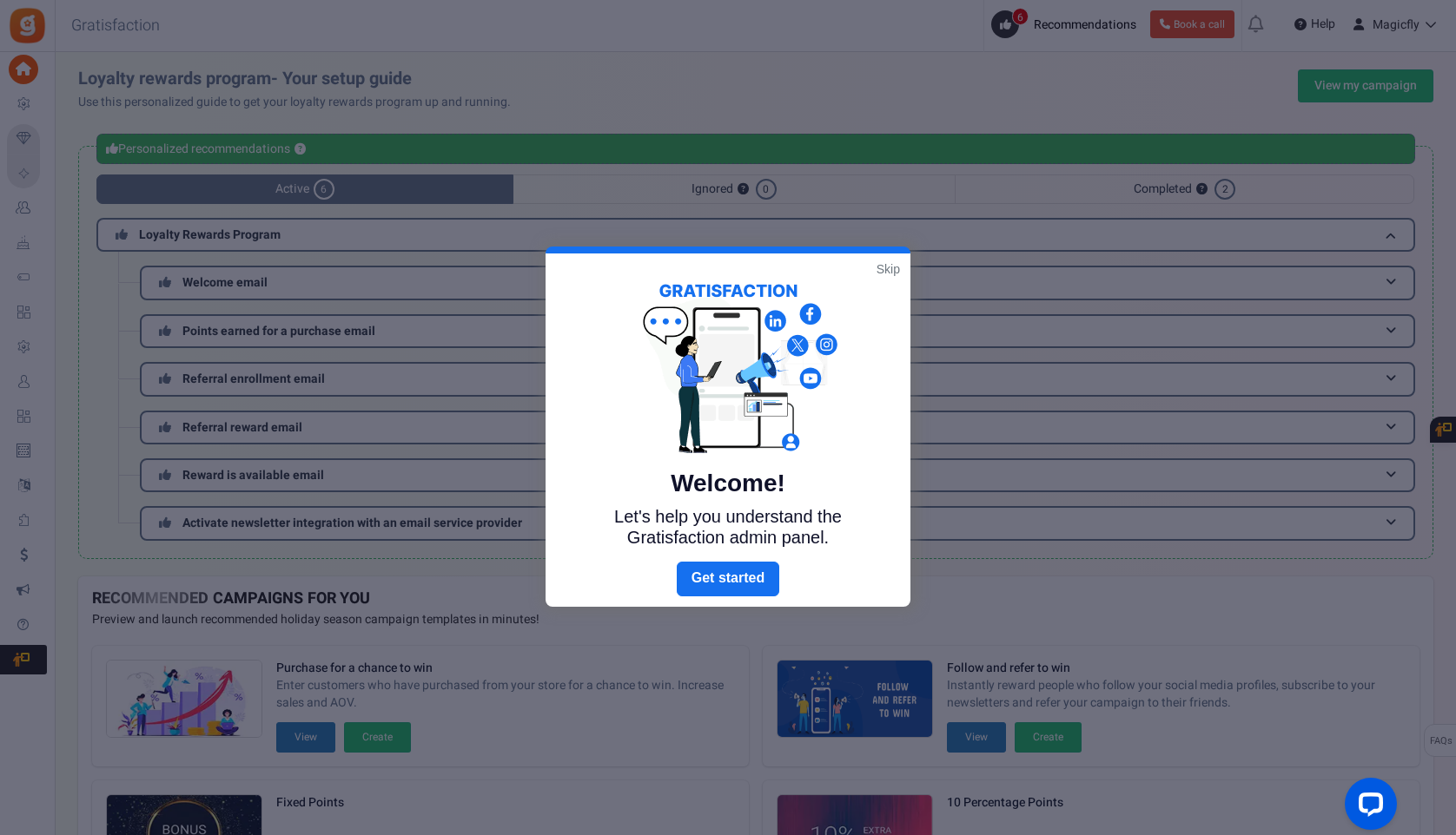
click at [884, 265] on link "Skip" at bounding box center [888, 269] width 23 height 18
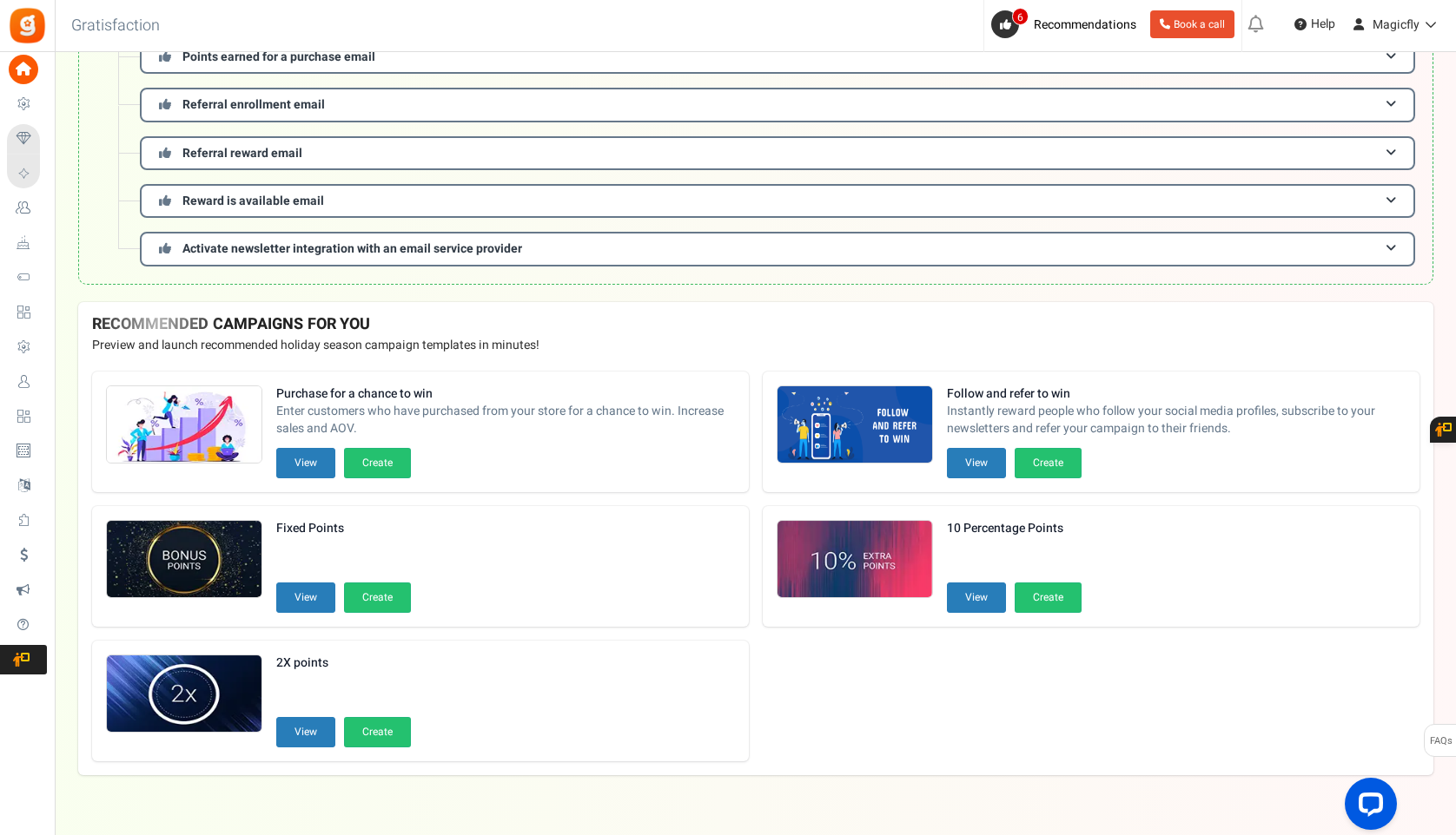
scroll to position [304, 0]
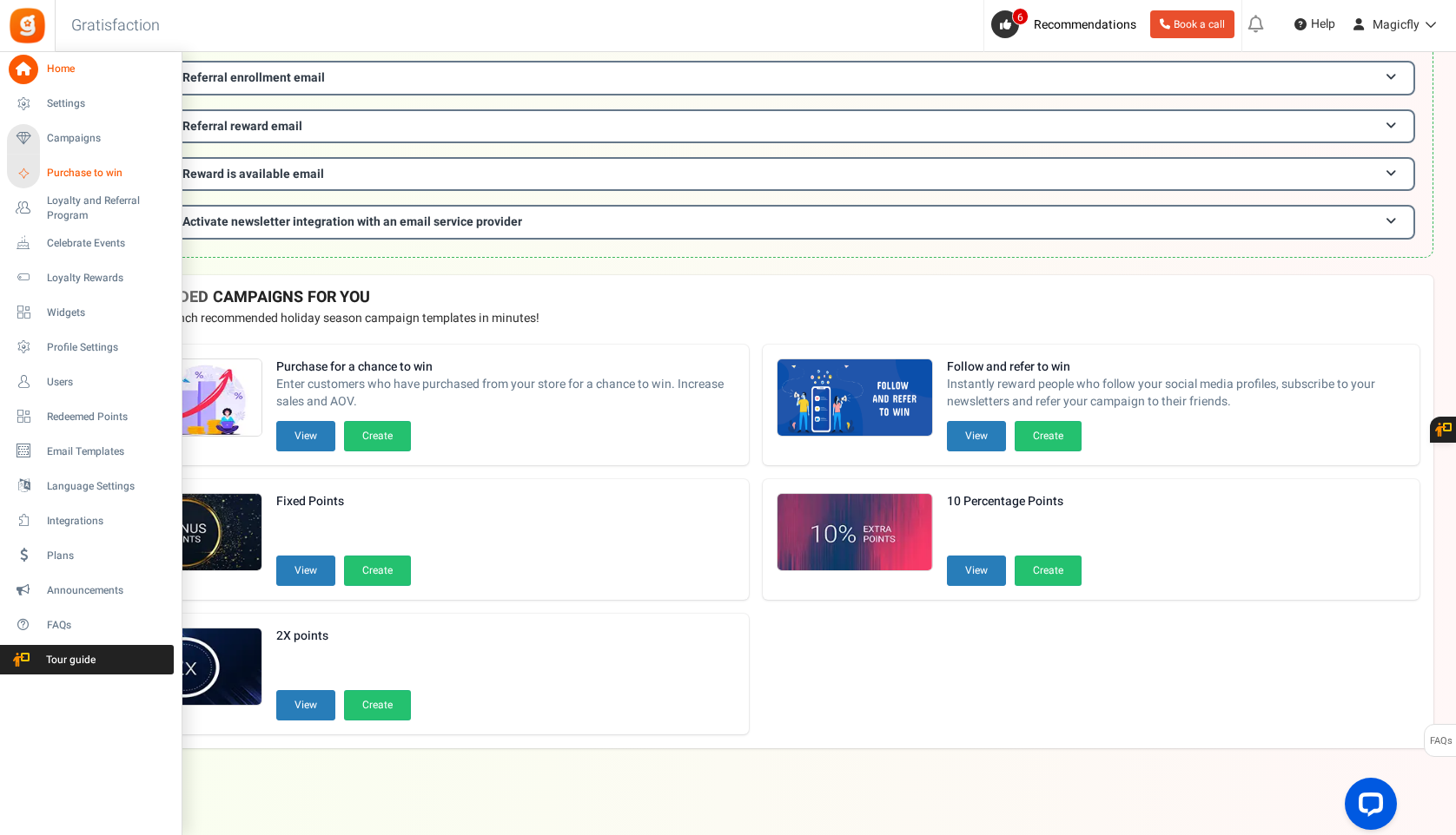
click at [84, 173] on span "Purchase to win" at bounding box center [108, 173] width 122 height 15
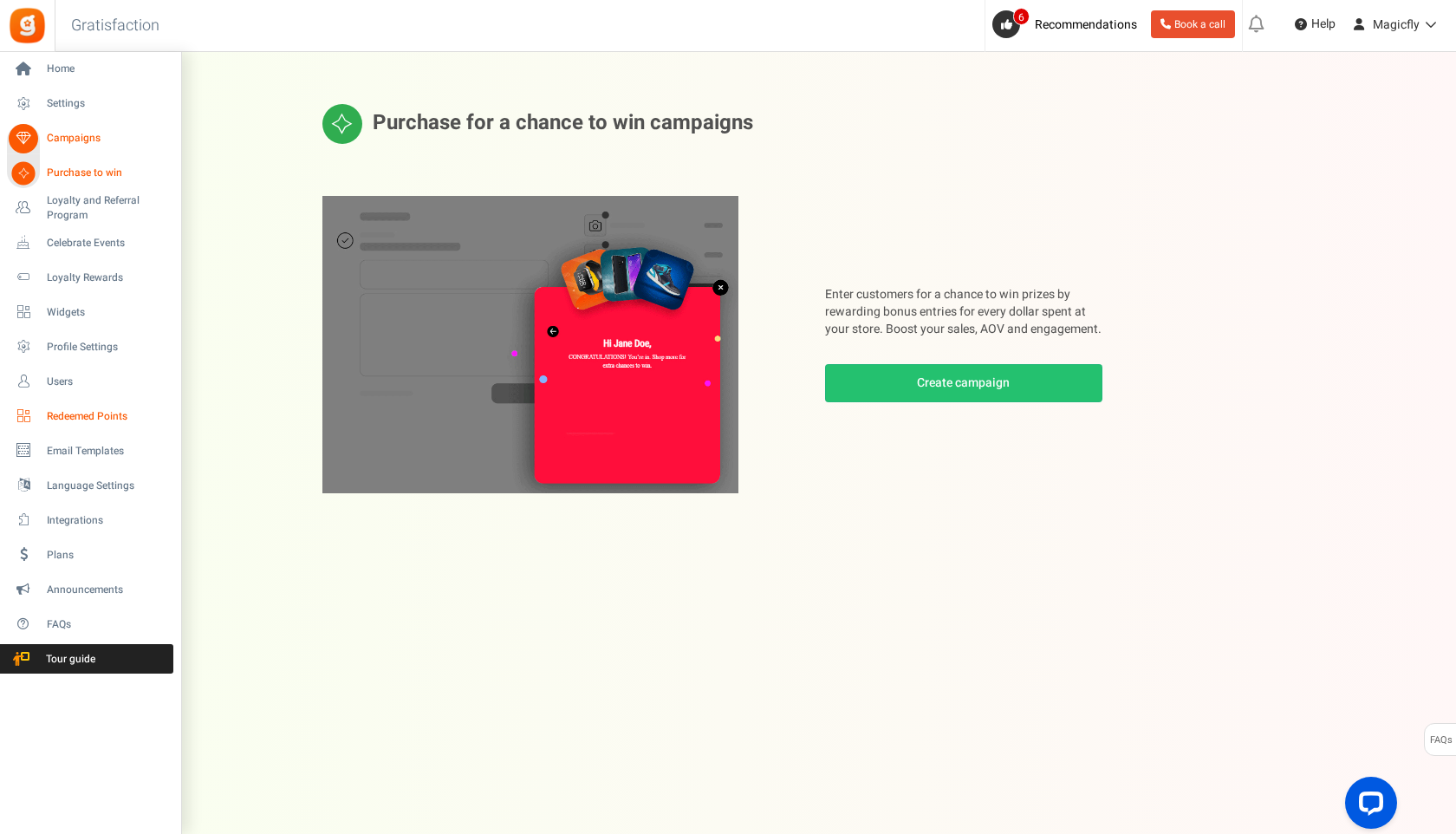
click at [93, 418] on span "Redeemed Points" at bounding box center [108, 417] width 122 height 15
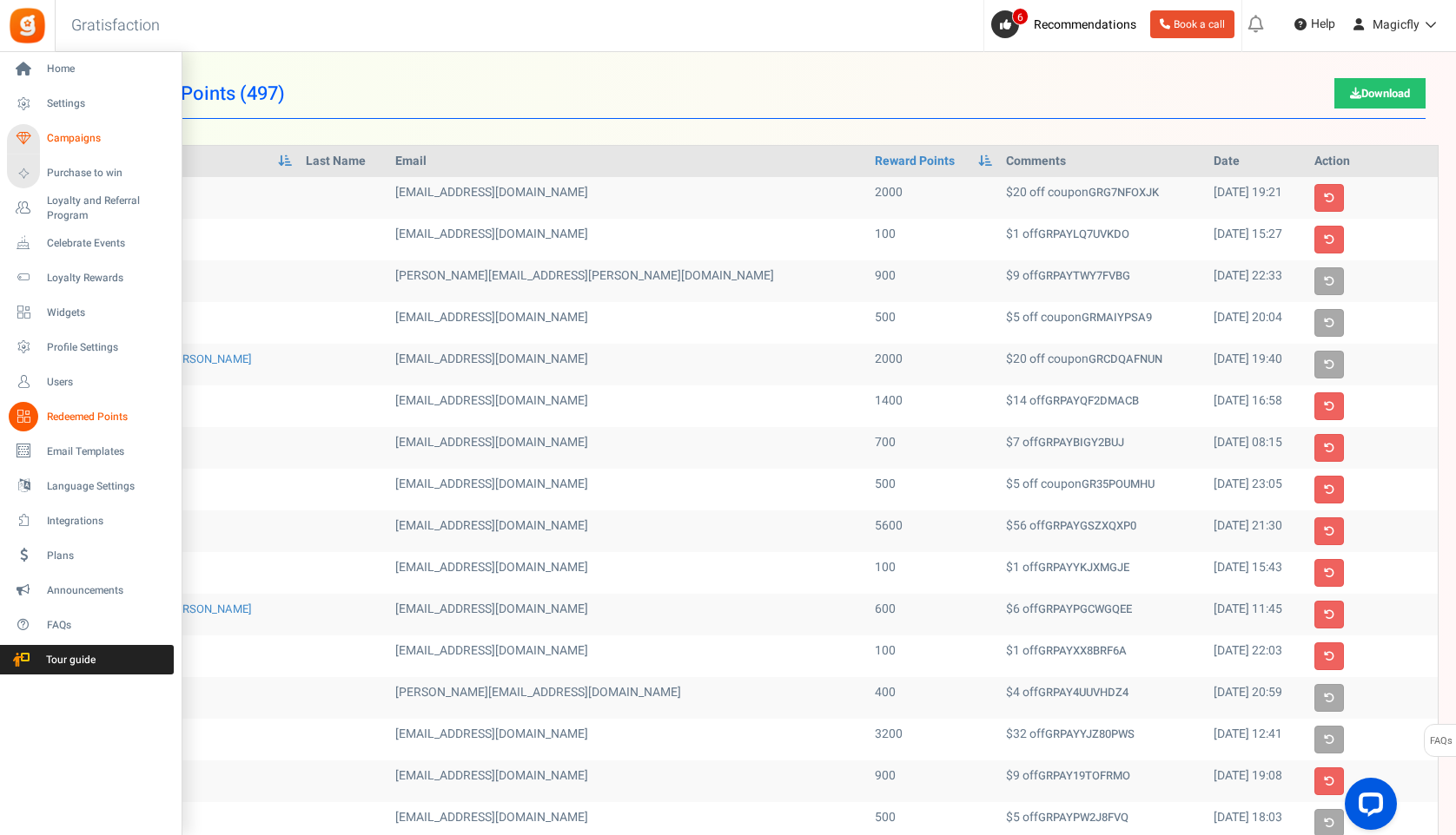
click at [76, 142] on span "Campaigns" at bounding box center [108, 139] width 122 height 15
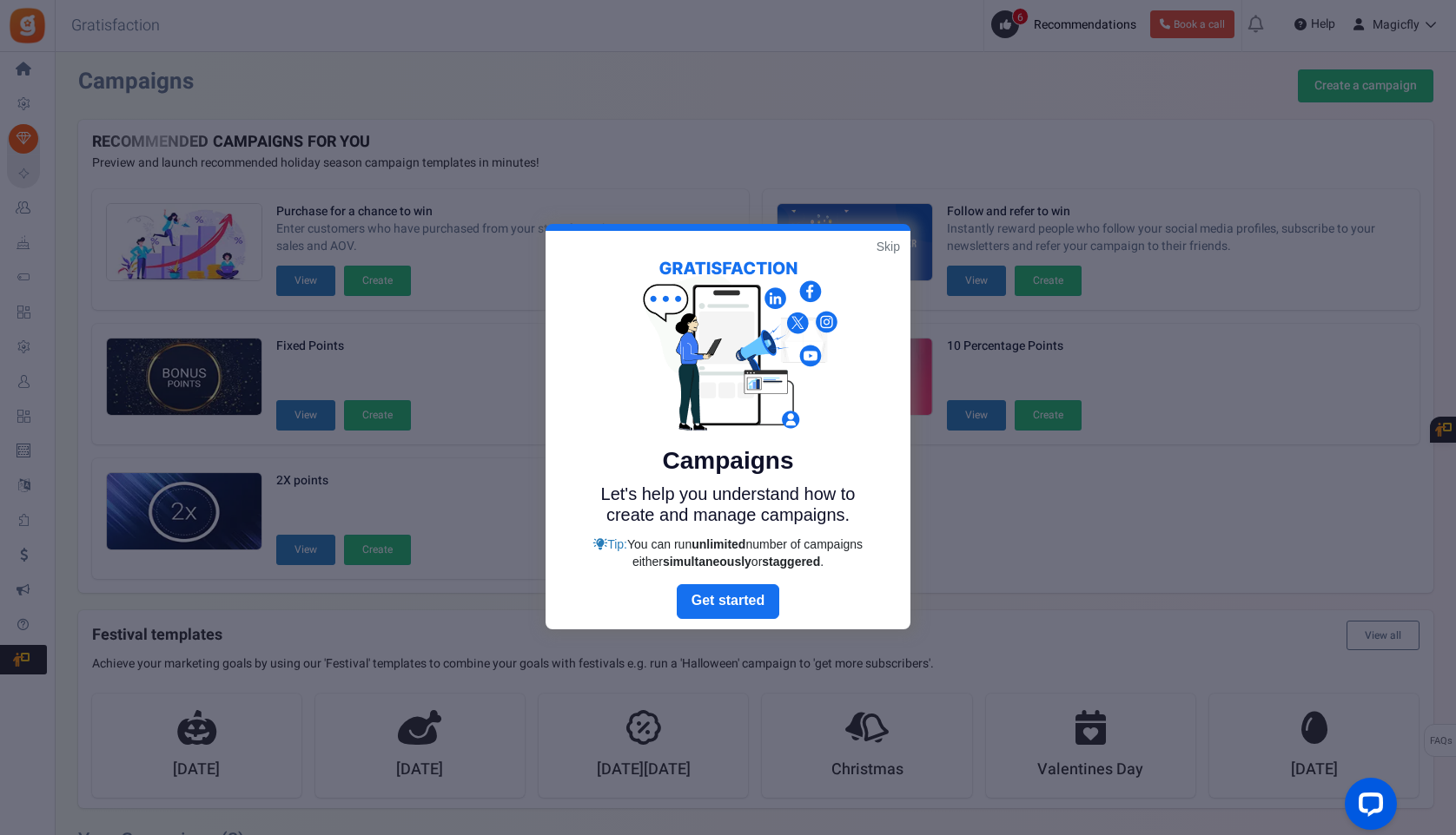
click at [863, 238] on div "Campaigns Let's help you understand how to create and manage campaigns. Tip: Yo…" at bounding box center [728, 407] width 365 height 353
click at [882, 246] on link "Skip" at bounding box center [888, 246] width 23 height 18
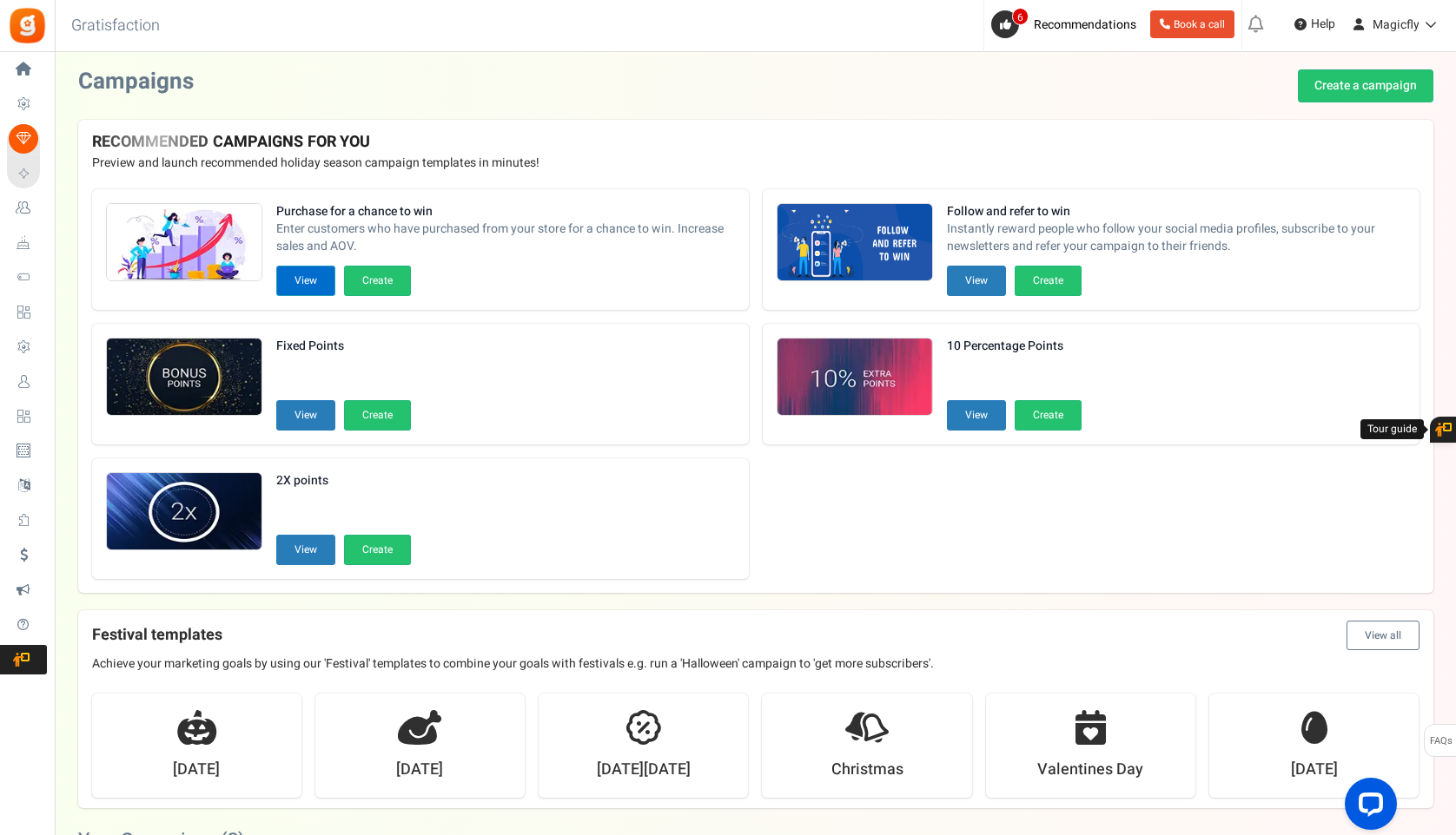
click at [297, 285] on button "View" at bounding box center [306, 280] width 59 height 30
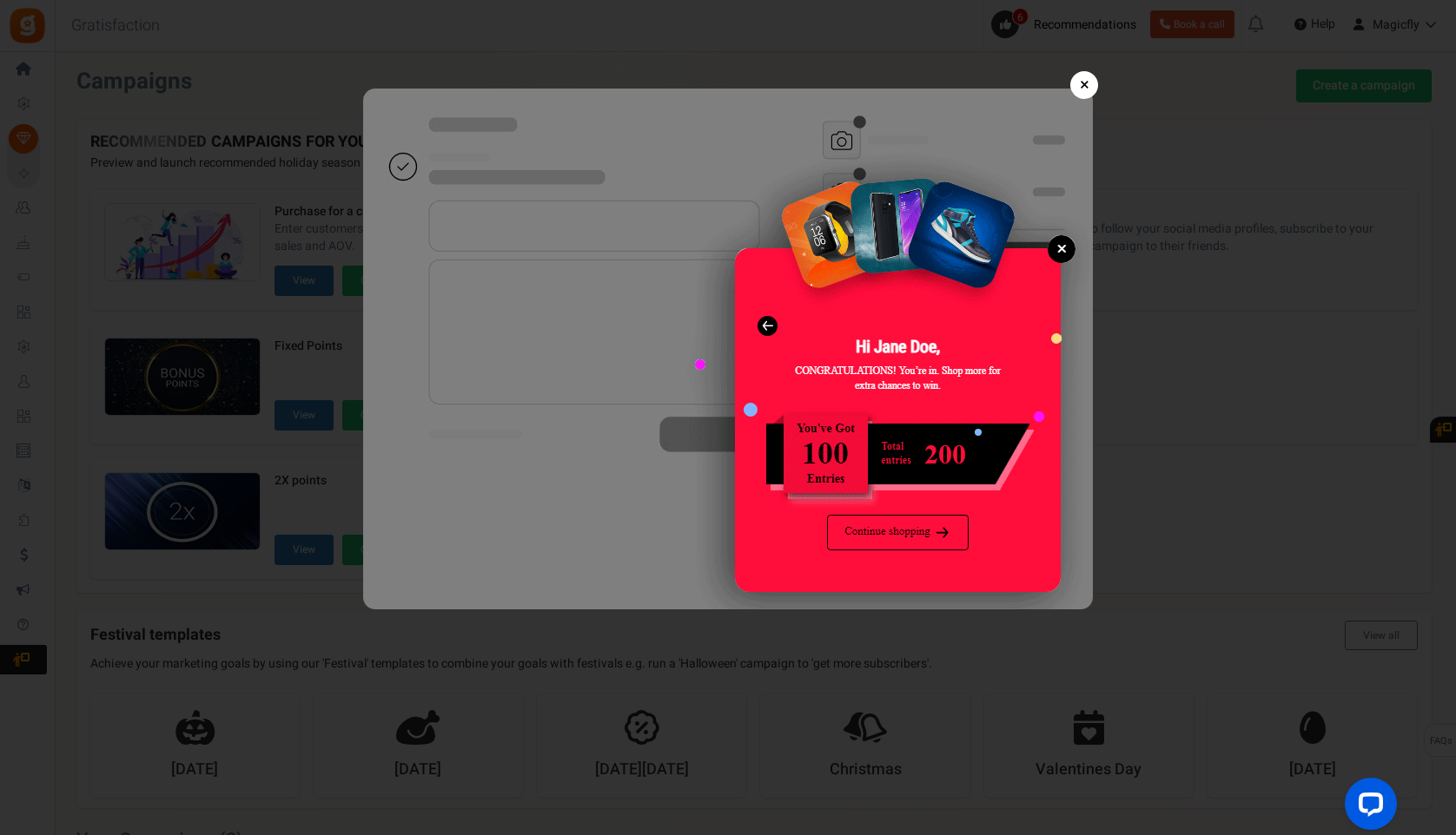
click at [1077, 88] on link "×" at bounding box center [1084, 85] width 28 height 28
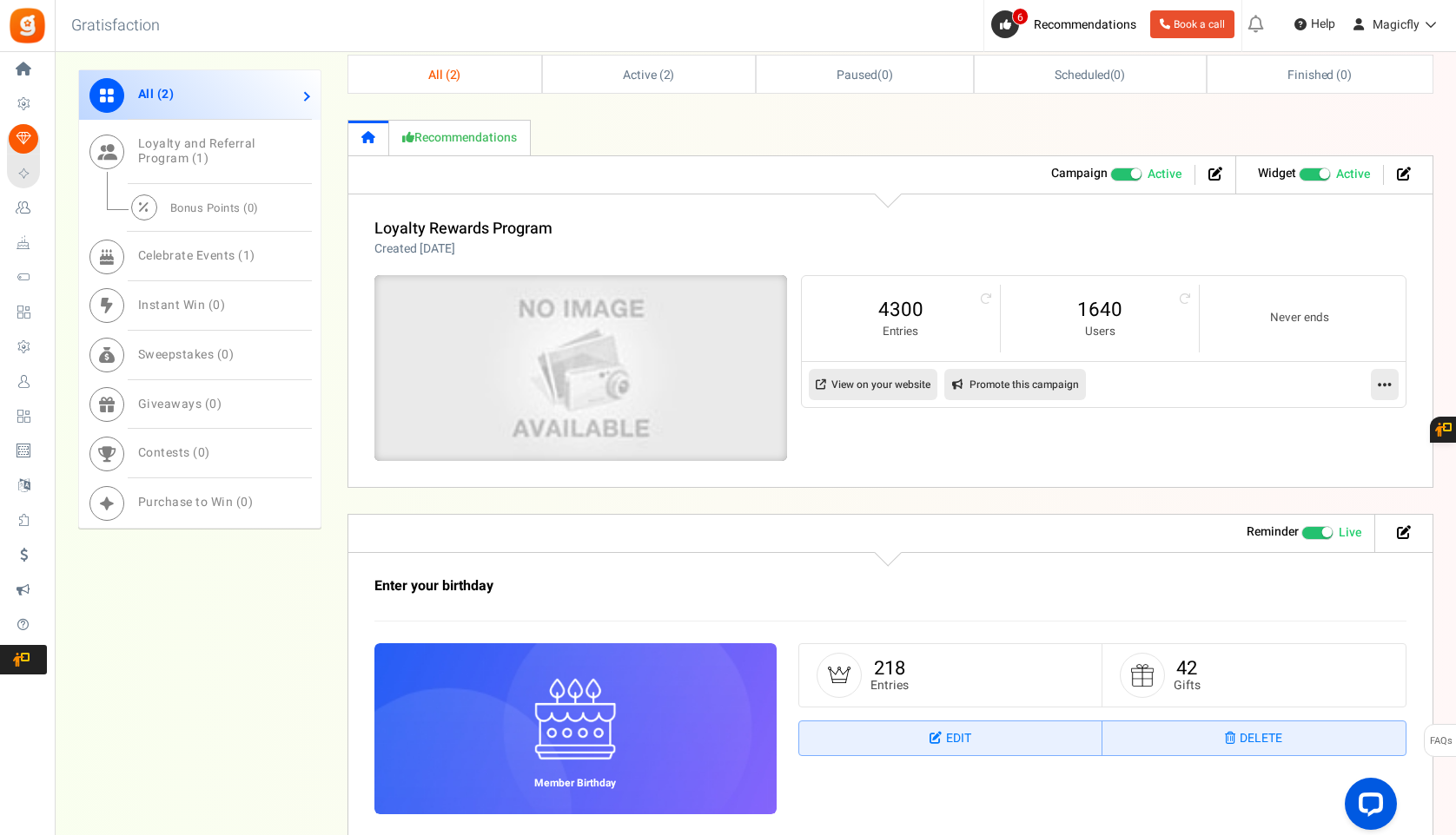
scroll to position [811, 0]
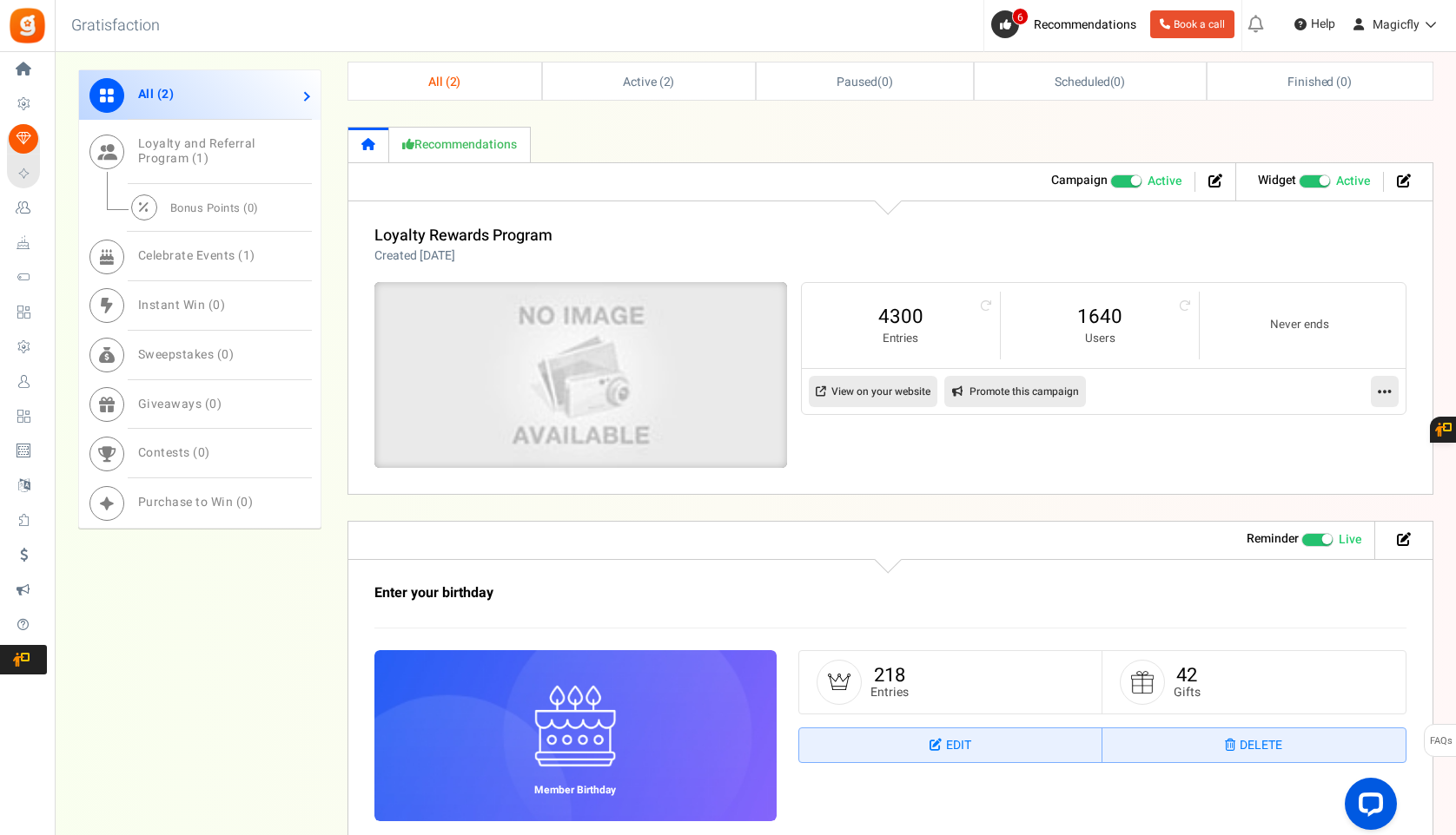
click at [702, 336] on img at bounding box center [580, 375] width 620 height 278
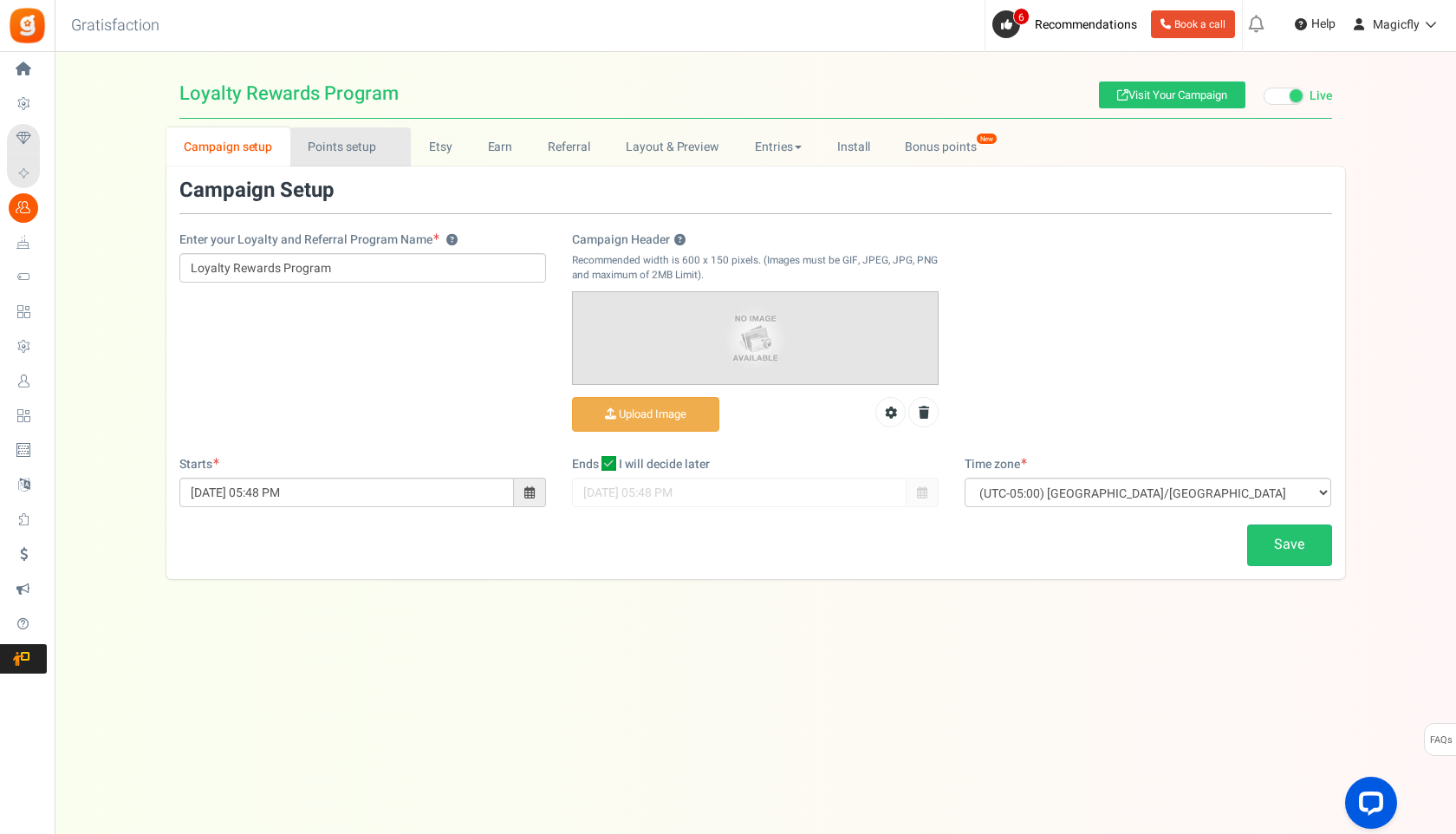
click at [324, 150] on link "Points setup New" at bounding box center [350, 147] width 121 height 39
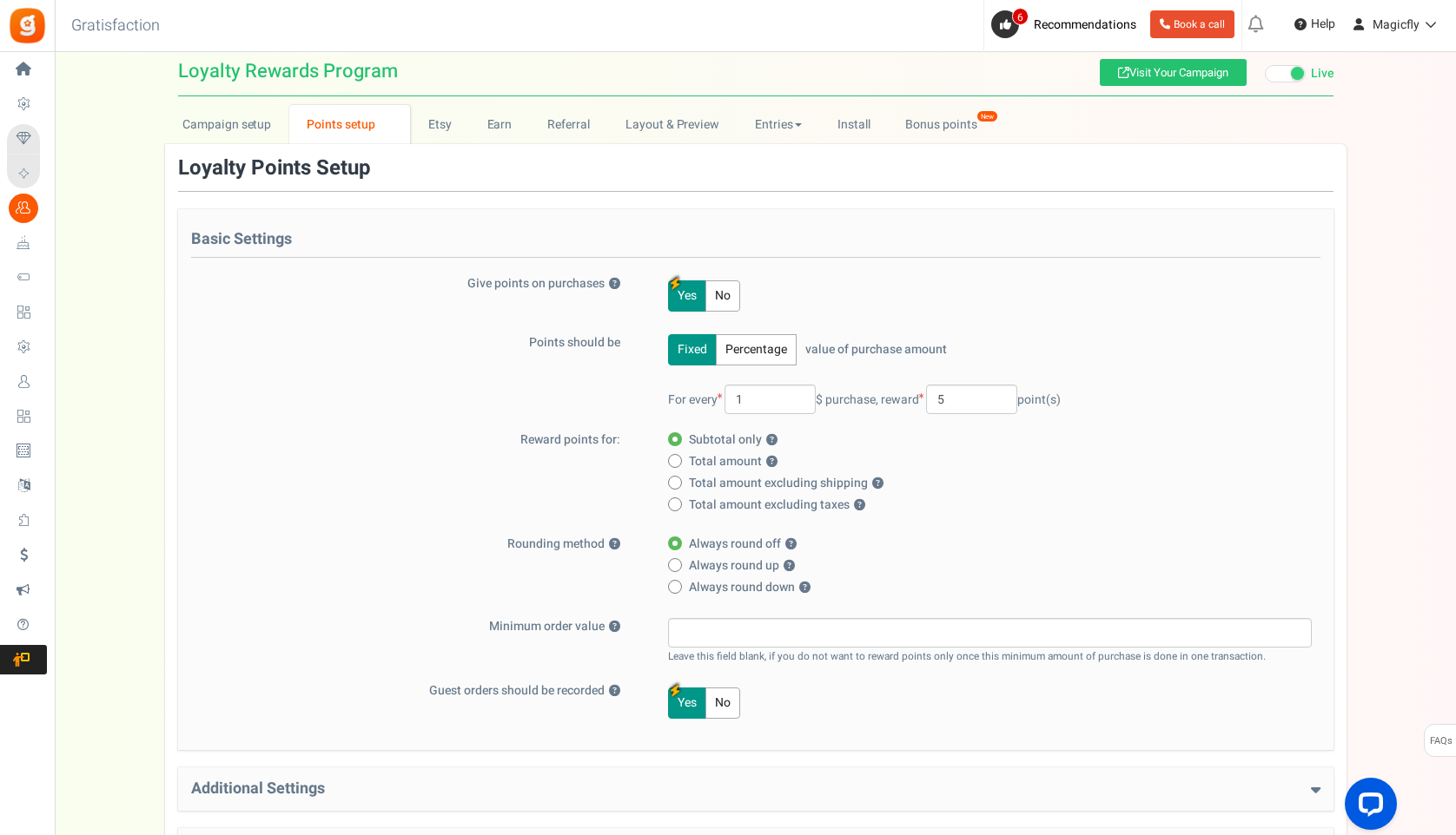
scroll to position [28, 0]
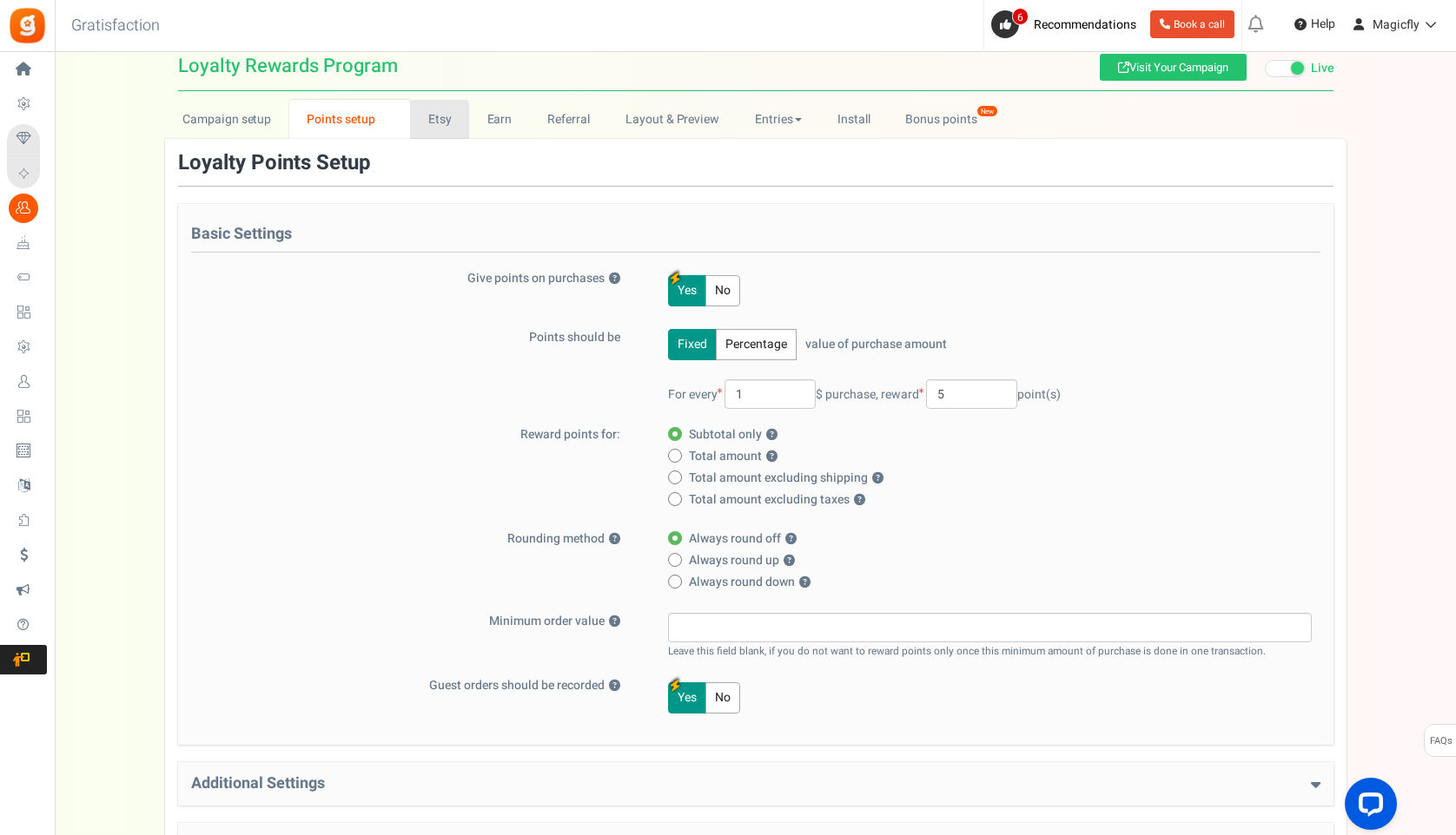
click at [449, 117] on link "Etsy" at bounding box center [439, 120] width 59 height 39
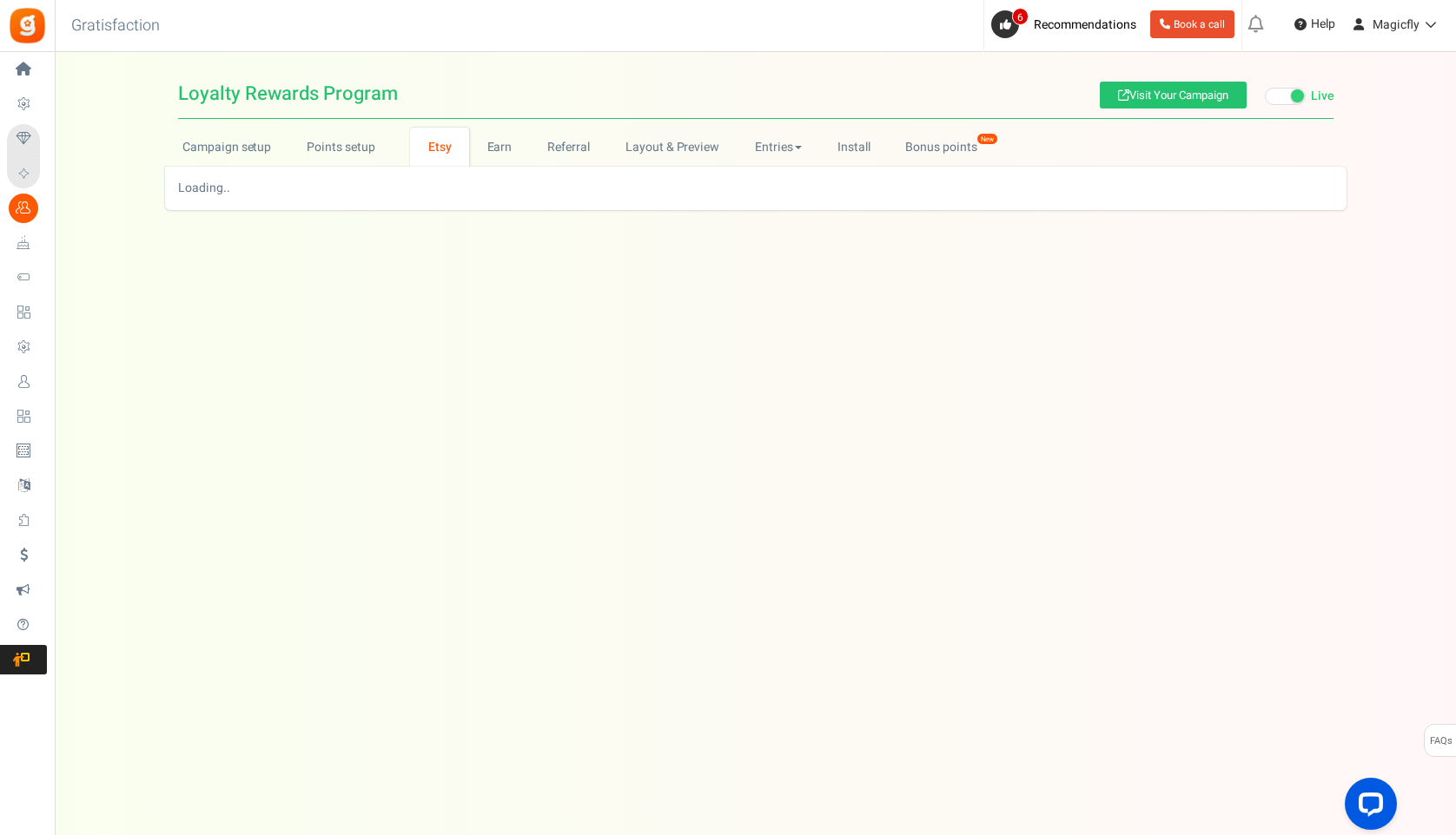
scroll to position [0, 0]
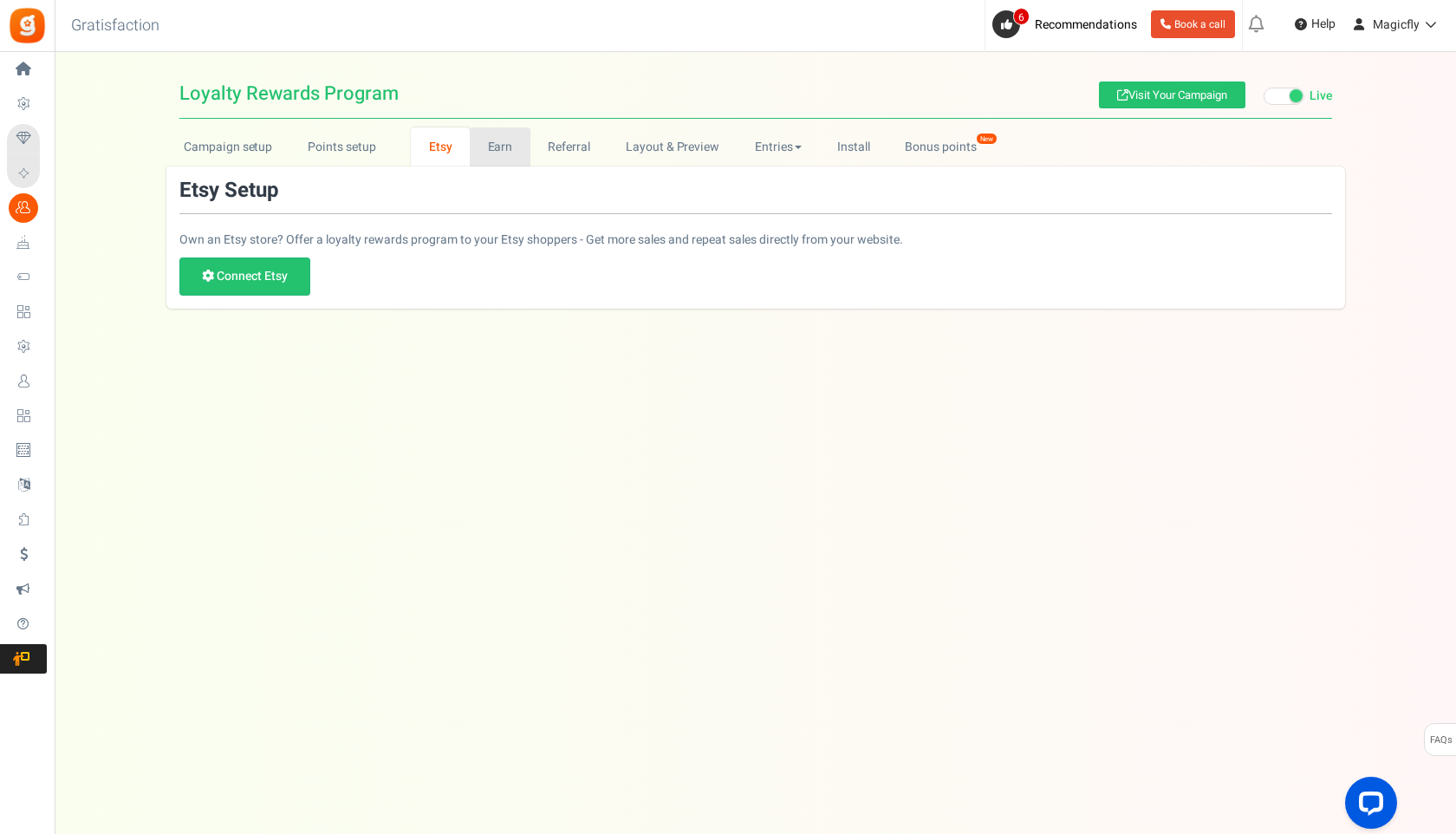
click at [488, 140] on link "Earn" at bounding box center [500, 147] width 61 height 39
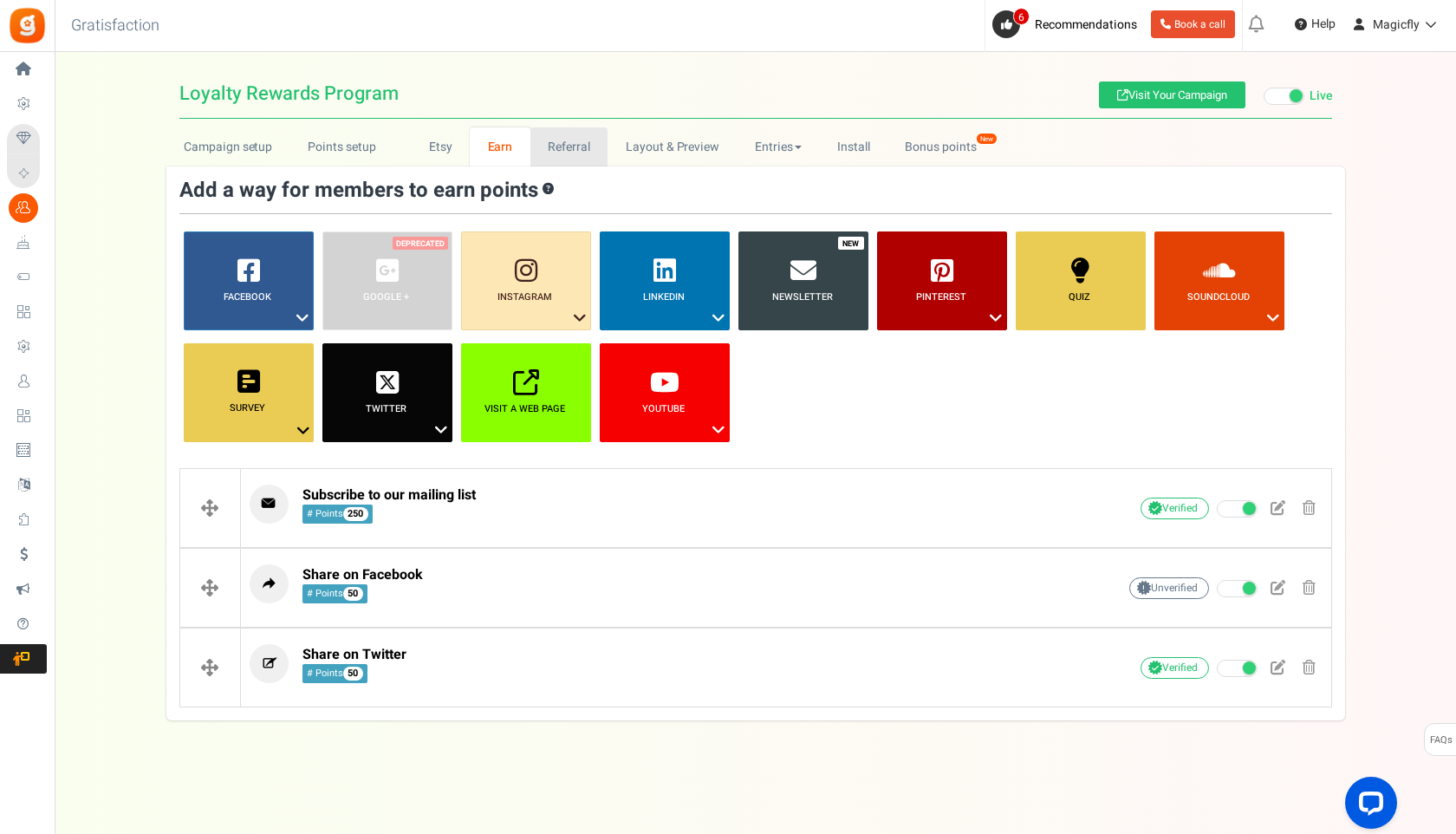
click at [554, 149] on link "Referral" at bounding box center [569, 147] width 78 height 39
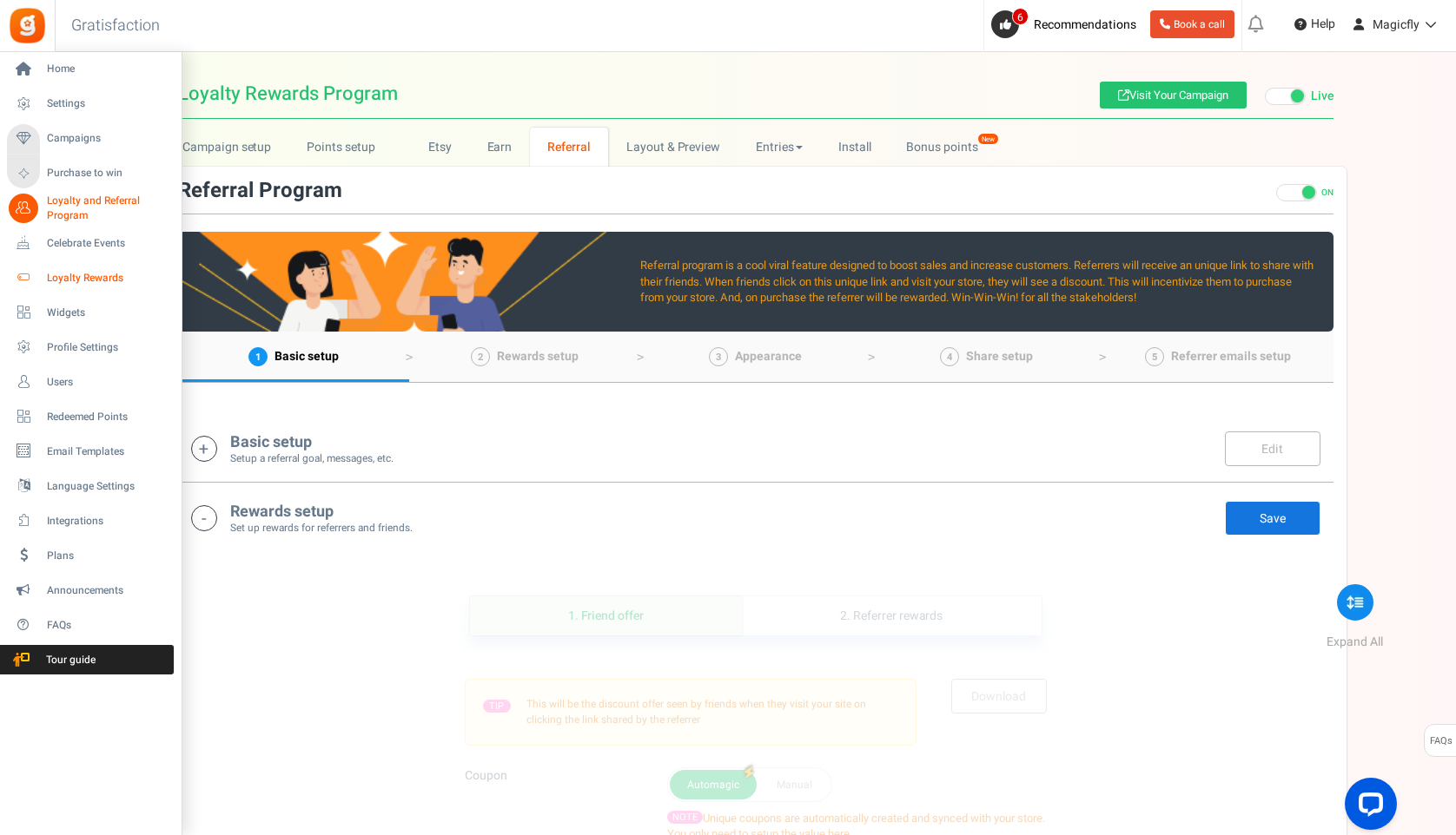
click at [59, 278] on span "Loyalty Rewards" at bounding box center [108, 278] width 122 height 15
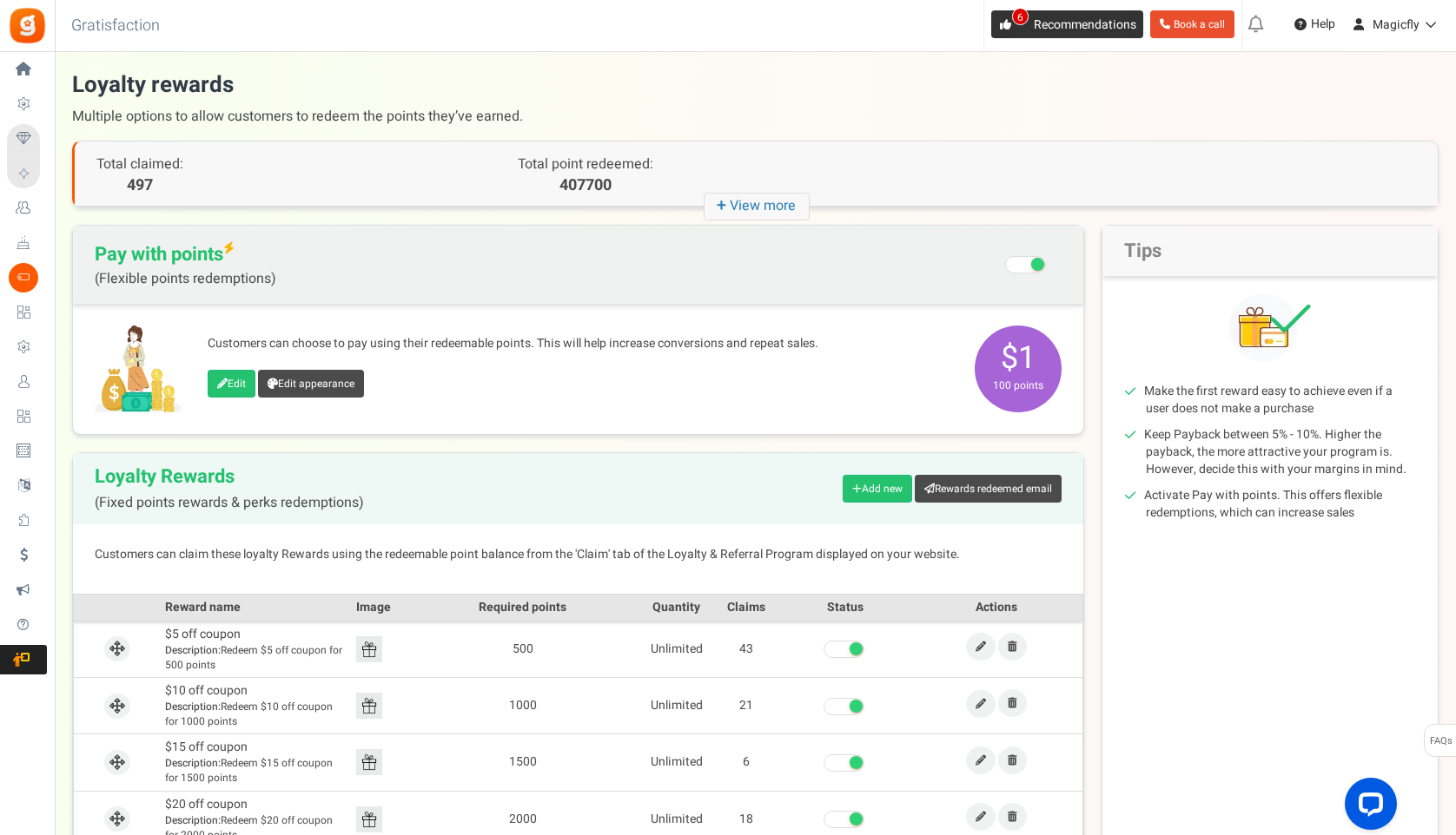
click at [1024, 11] on link "6 Recommendations" at bounding box center [1067, 24] width 152 height 28
